Goal: Navigation & Orientation: Find specific page/section

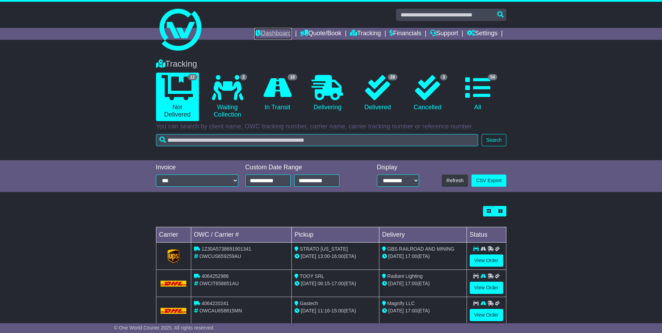
click at [263, 35] on link "Dashboard" at bounding box center [272, 34] width 37 height 12
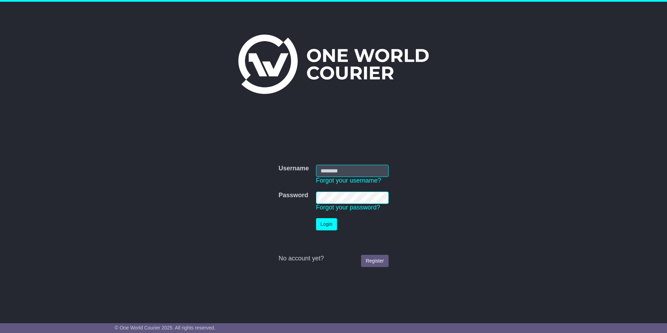
type input "**********"
click at [327, 227] on button "Login" at bounding box center [326, 224] width 21 height 12
